Goal: Task Accomplishment & Management: Manage account settings

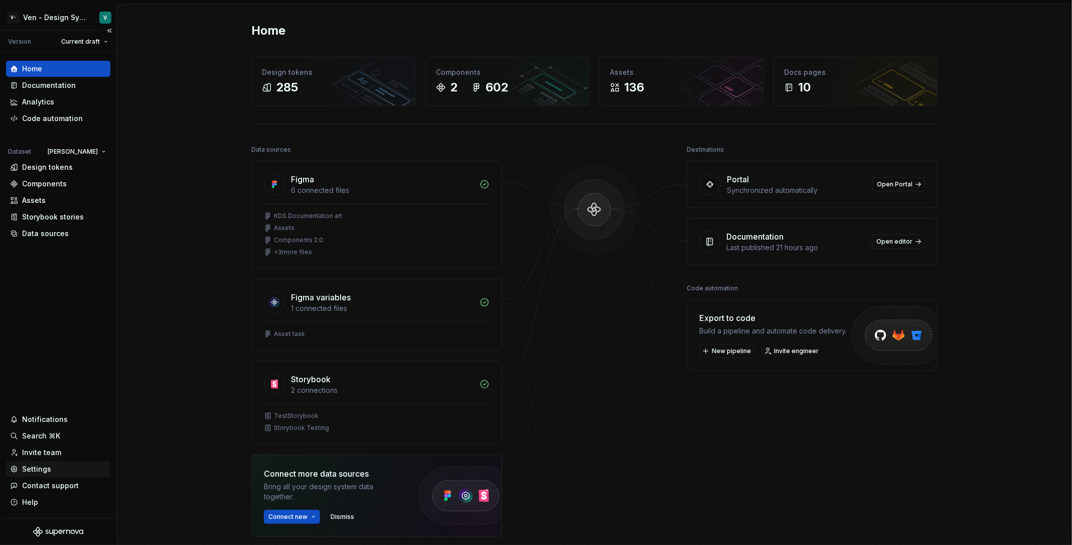
click at [41, 465] on div "Settings" at bounding box center [36, 469] width 29 height 10
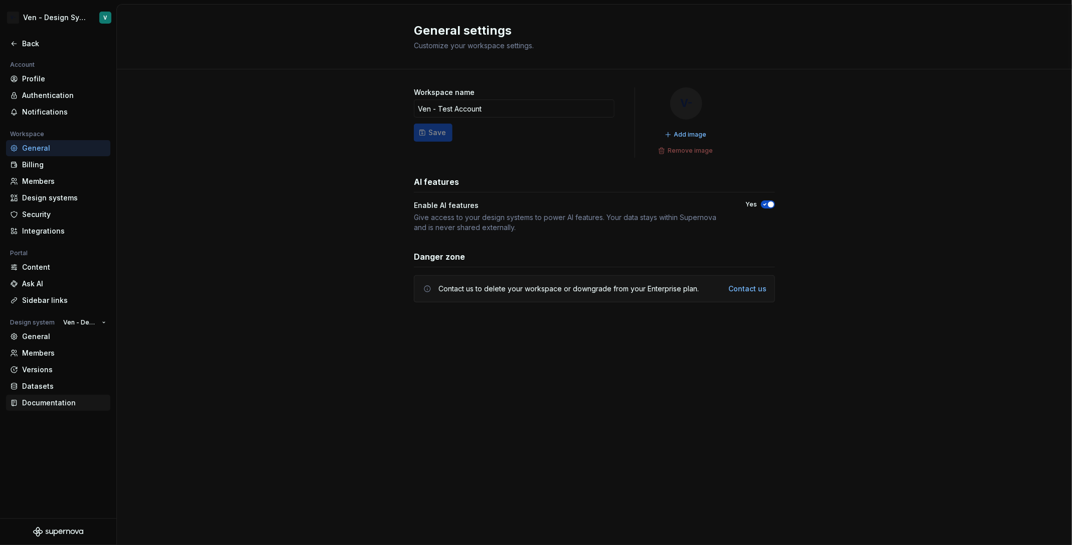
click at [72, 407] on div "Documentation" at bounding box center [64, 402] width 84 height 10
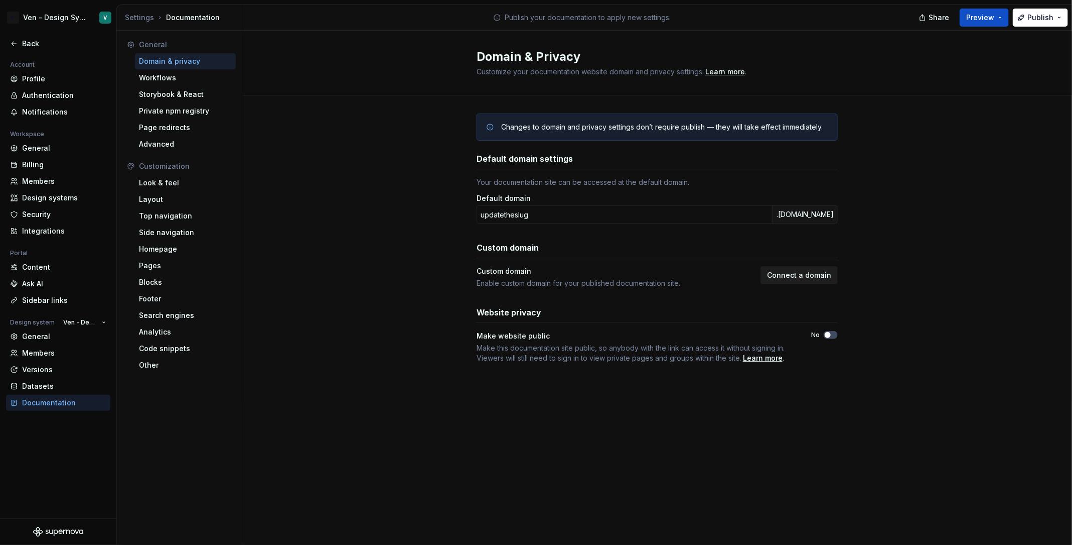
click at [819, 273] on span "Connect a domain" at bounding box center [799, 275] width 64 height 10
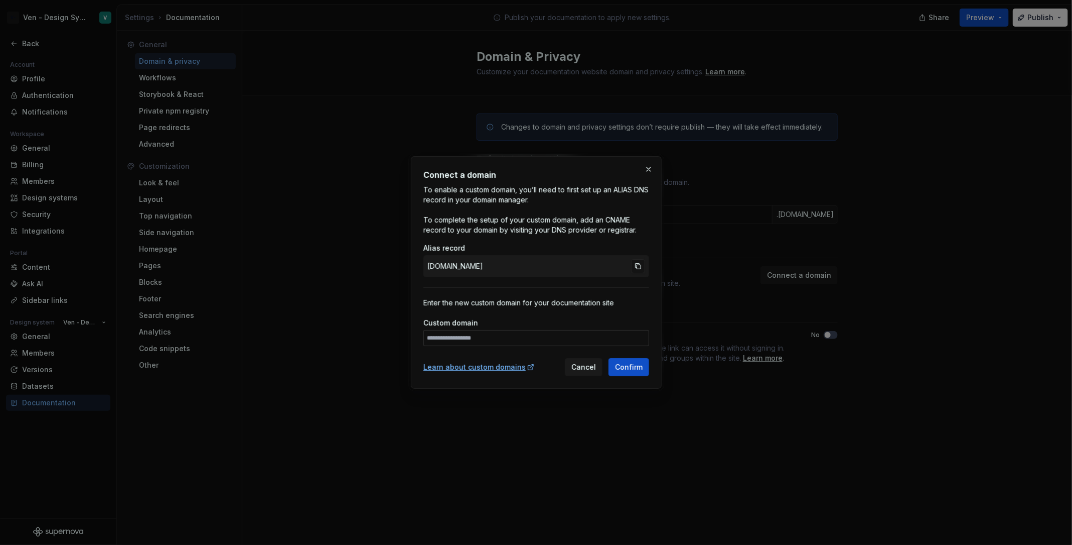
click at [498, 329] on div "Custom domain" at bounding box center [537, 332] width 226 height 28
click at [511, 338] on input at bounding box center [537, 338] width 226 height 16
type input "*"
type input "**********"
click at [629, 365] on span "Confirm" at bounding box center [629, 367] width 28 height 10
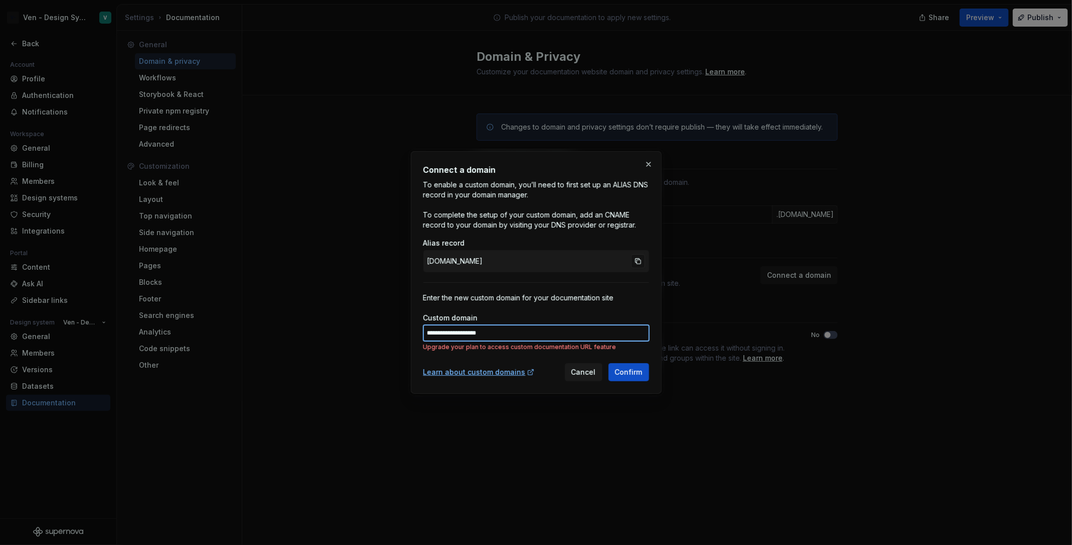
click at [558, 326] on input "**********" at bounding box center [537, 333] width 226 height 16
click at [535, 346] on p "Upgrade your plan to access custom documentation URL feature" at bounding box center [537, 347] width 226 height 8
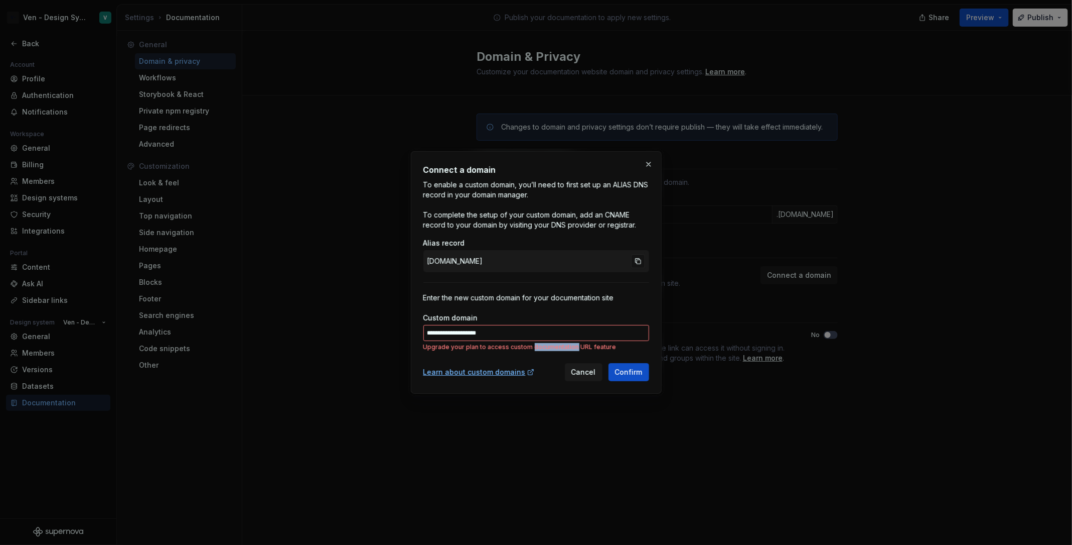
click at [535, 346] on p "Upgrade your plan to access custom documentation URL feature" at bounding box center [537, 347] width 226 height 8
copy p "Upgrade your plan to access custom documentation URL feature"
click at [653, 158] on button "button" at bounding box center [649, 164] width 14 height 14
